Goal: Check status: Check status

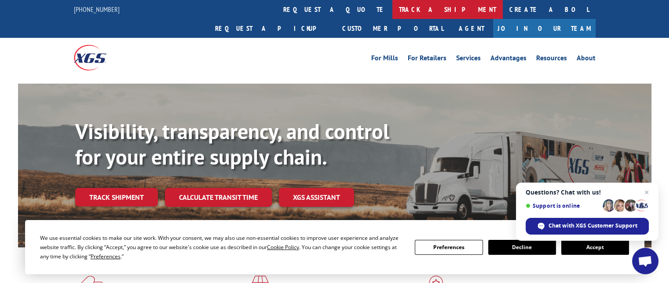
click at [392, 8] on link "track a shipment" at bounding box center [447, 9] width 110 height 19
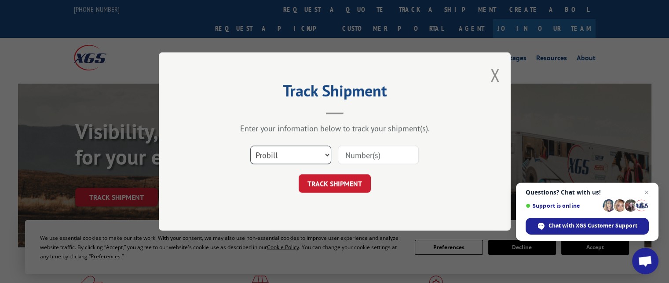
click at [325, 153] on select "Select category... Probill BOL PO" at bounding box center [290, 155] width 81 height 18
select select "bol"
click at [250, 146] on select "Select category... Probill BOL PO" at bounding box center [290, 155] width 81 height 18
click at [386, 157] on input at bounding box center [378, 155] width 81 height 18
type input "255257"
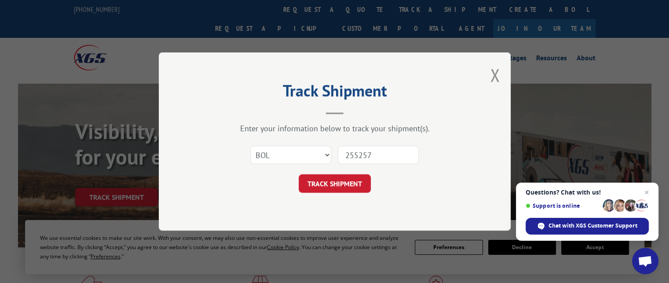
click at [327, 186] on button "TRACK SHIPMENT" at bounding box center [335, 183] width 72 height 18
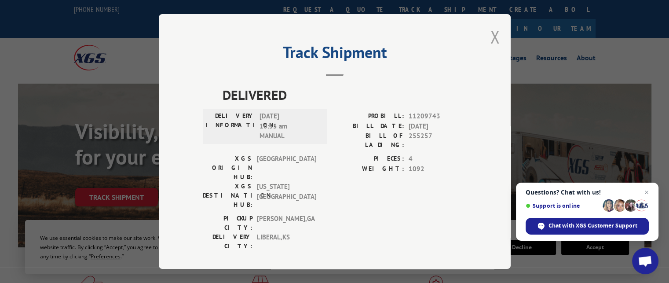
click at [490, 37] on button "Close modal" at bounding box center [495, 36] width 10 height 23
